Goal: Task Accomplishment & Management: Manage account settings

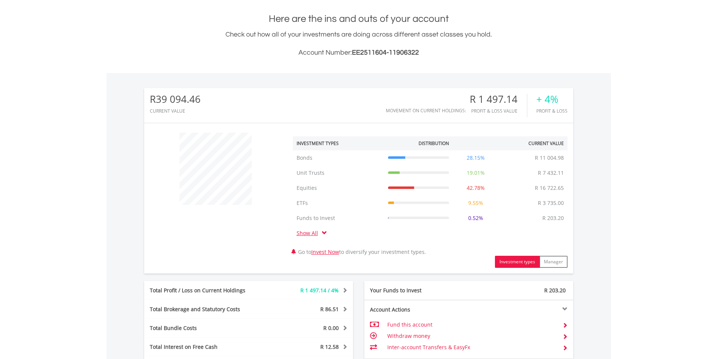
scroll to position [320, 0]
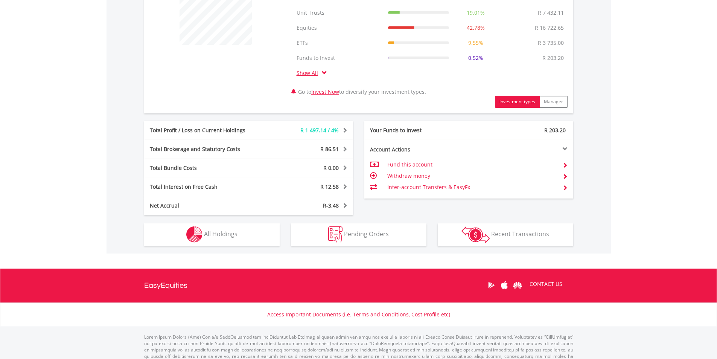
click at [344, 129] on span at bounding box center [343, 129] width 7 height 5
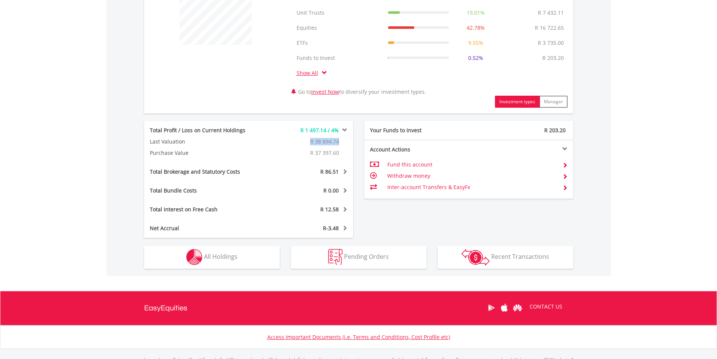
drag, startPoint x: 310, startPoint y: 139, endPoint x: 338, endPoint y: 141, distance: 27.9
click at [338, 141] on div "R 38 894.74" at bounding box center [300, 142] width 105 height 8
copy span "R 38 894.74"
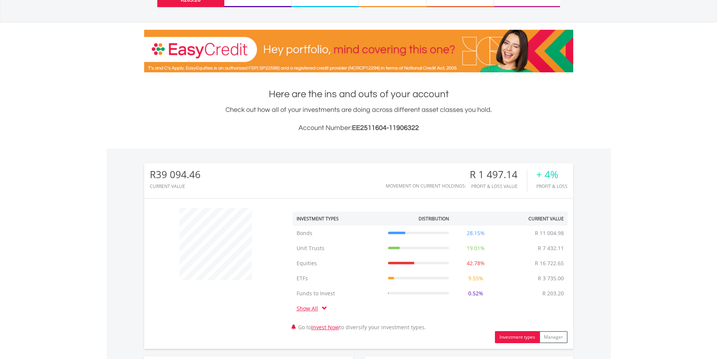
scroll to position [0, 0]
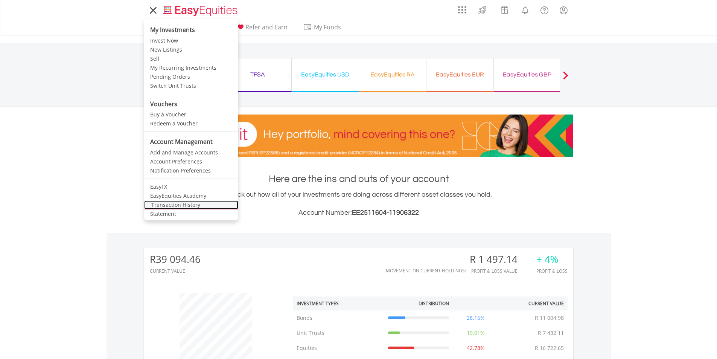
click at [182, 204] on link "Transaction History" at bounding box center [191, 204] width 94 height 9
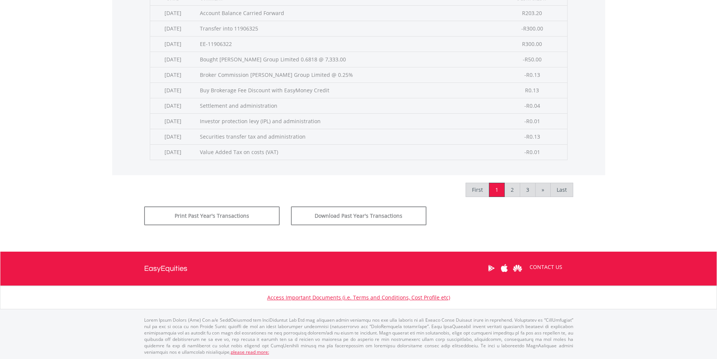
scroll to position [338, 0]
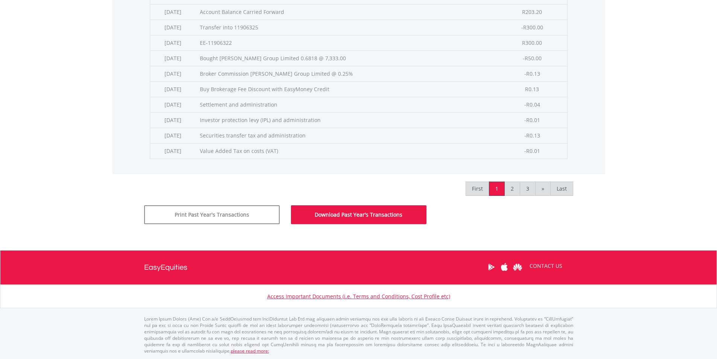
click at [353, 214] on button "Download Past Year's Transactions" at bounding box center [358, 214] width 135 height 19
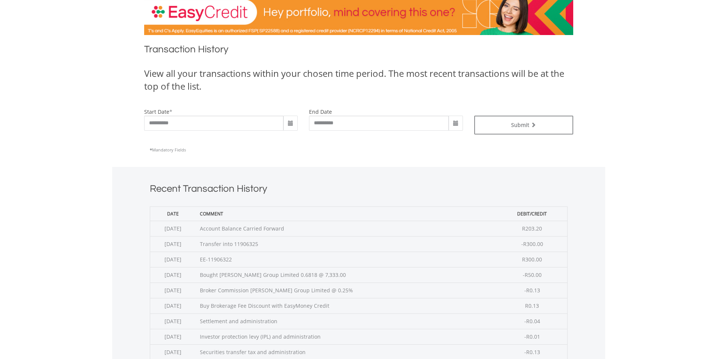
scroll to position [0, 0]
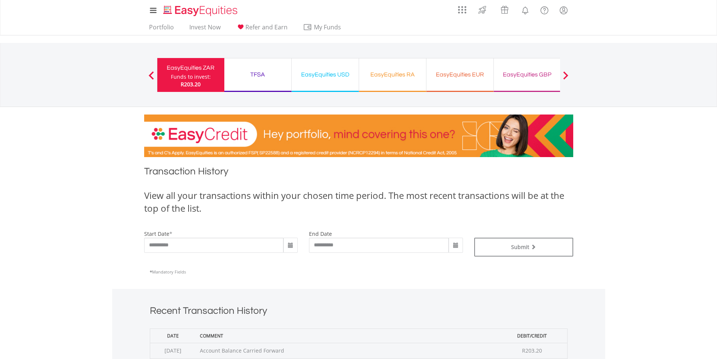
drag, startPoint x: 338, startPoint y: 73, endPoint x: 353, endPoint y: 79, distance: 15.9
click at [338, 73] on div "EasyEquities USD" at bounding box center [325, 74] width 58 height 11
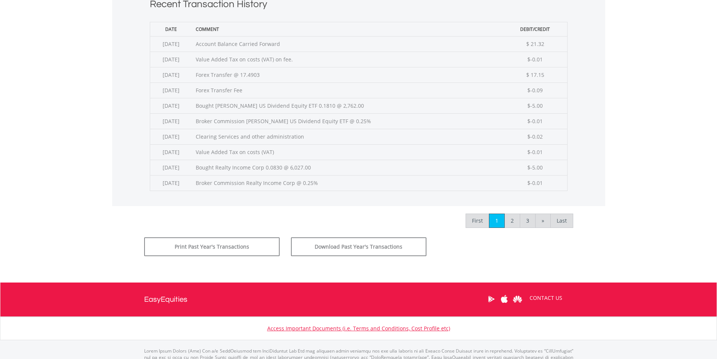
scroll to position [338, 0]
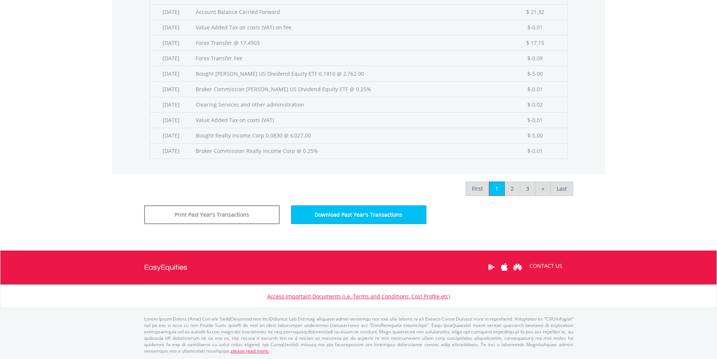
click at [352, 210] on button "Download Past Year's Transactions" at bounding box center [358, 214] width 135 height 19
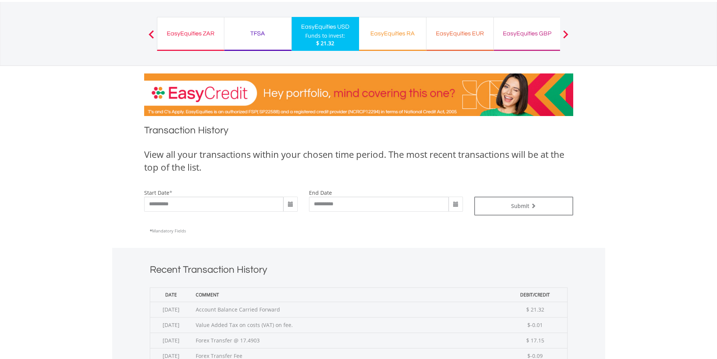
scroll to position [0, 0]
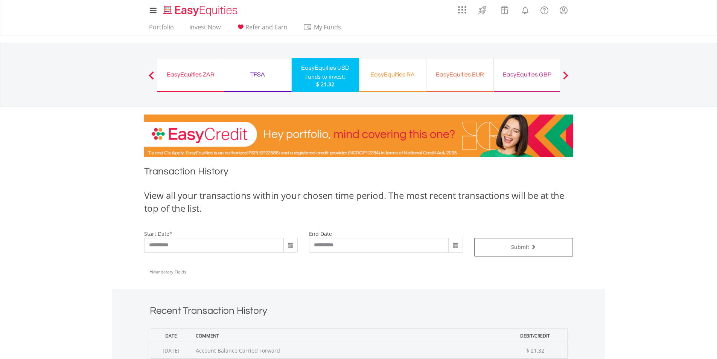
drag, startPoint x: 533, startPoint y: 78, endPoint x: 544, endPoint y: 84, distance: 12.7
click at [533, 78] on div "EasyEquities GBP" at bounding box center [527, 74] width 58 height 11
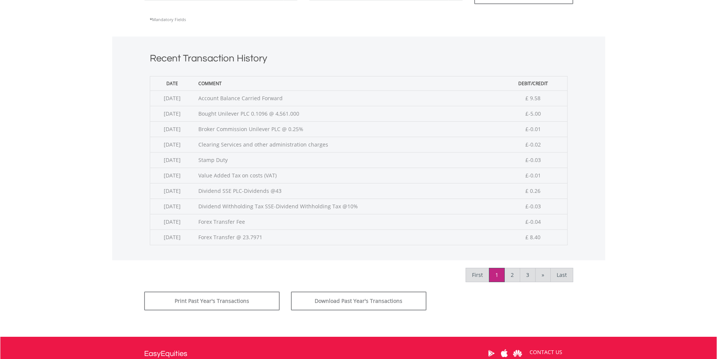
scroll to position [282, 0]
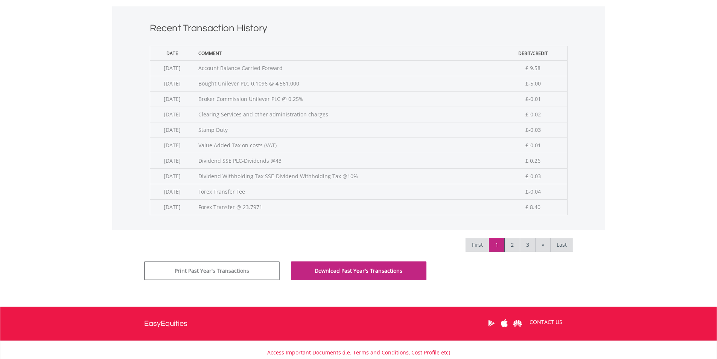
click at [363, 269] on button "Download Past Year's Transactions" at bounding box center [358, 270] width 135 height 19
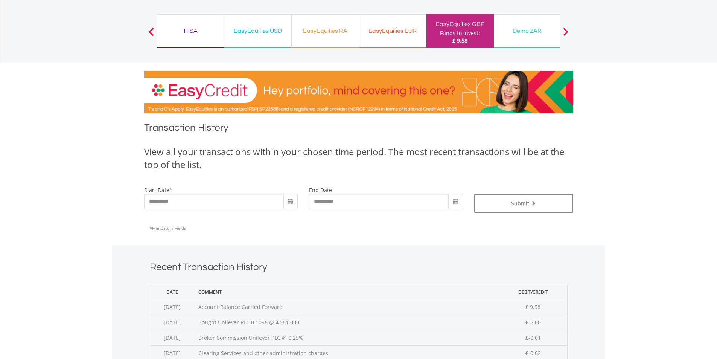
scroll to position [0, 0]
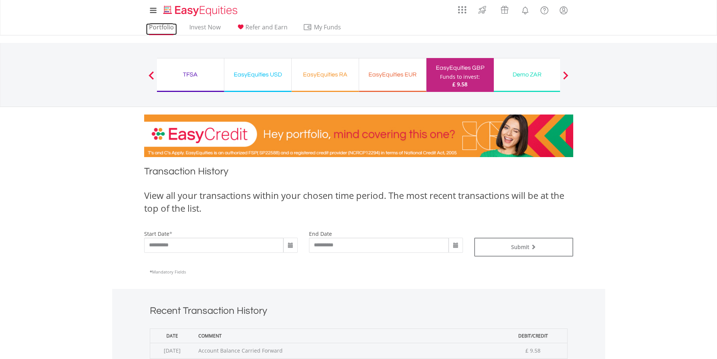
click at [161, 29] on link "Portfolio" at bounding box center [161, 29] width 31 height 12
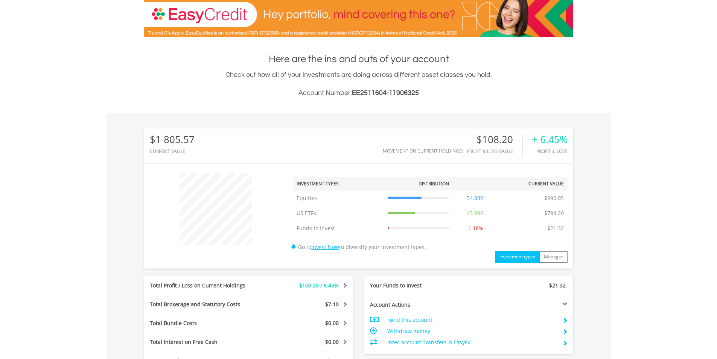
scroll to position [169, 0]
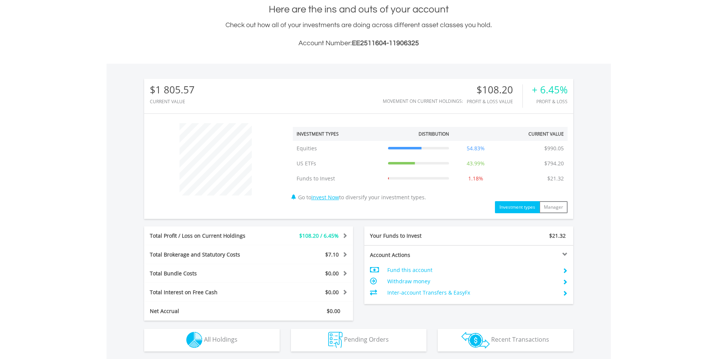
click at [347, 233] on div "$108.20 / 6.45%" at bounding box center [309, 236] width 87 height 8
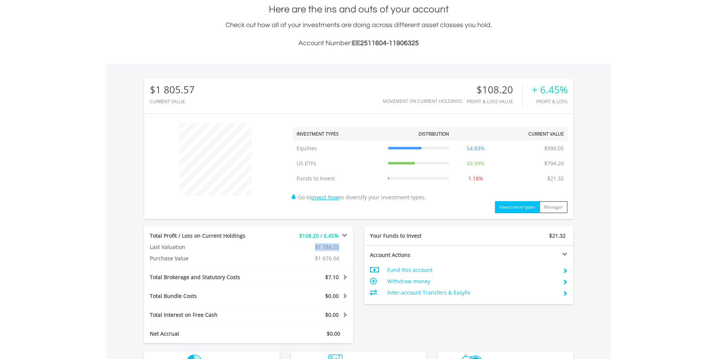
drag, startPoint x: 311, startPoint y: 246, endPoint x: 341, endPoint y: 247, distance: 30.9
click at [341, 247] on div "$1 784.25" at bounding box center [300, 247] width 105 height 8
copy span "$1 784.25"
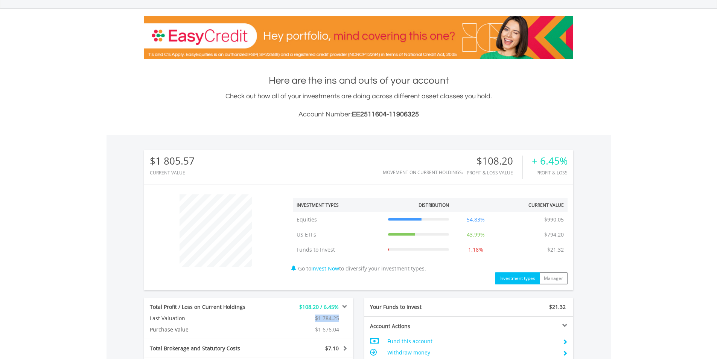
scroll to position [0, 0]
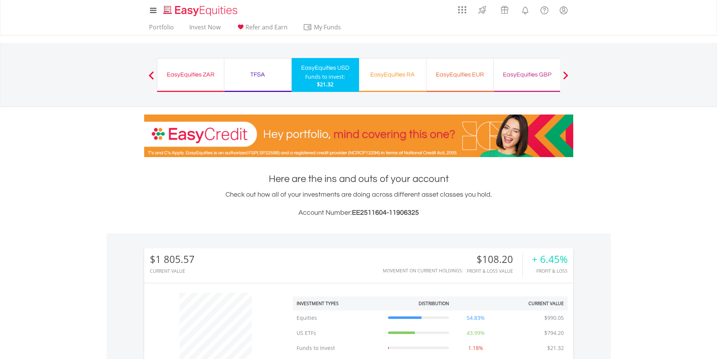
click at [537, 71] on div "EasyEquities GBP" at bounding box center [527, 74] width 58 height 11
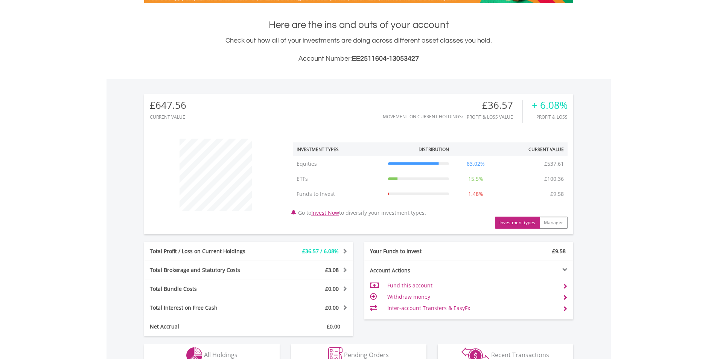
scroll to position [216, 0]
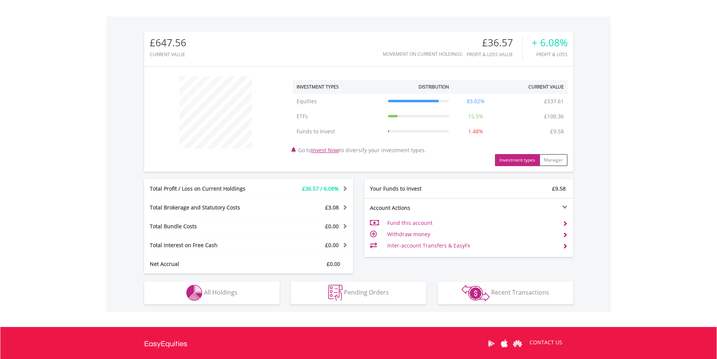
click at [346, 186] on span at bounding box center [343, 188] width 7 height 5
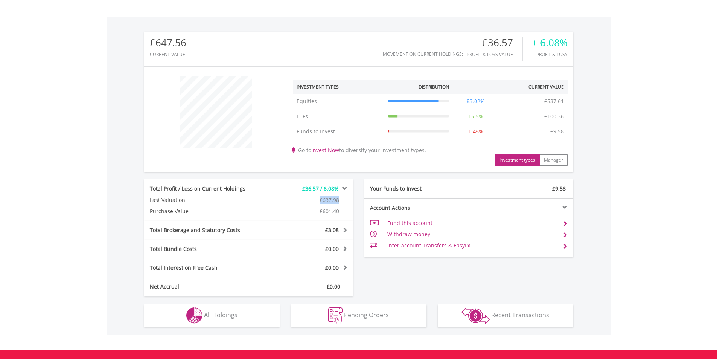
drag, startPoint x: 319, startPoint y: 200, endPoint x: 341, endPoint y: 201, distance: 21.8
click at [341, 201] on div "£637.98" at bounding box center [300, 200] width 105 height 8
copy span "£637.98"
